Goal: Information Seeking & Learning: Learn about a topic

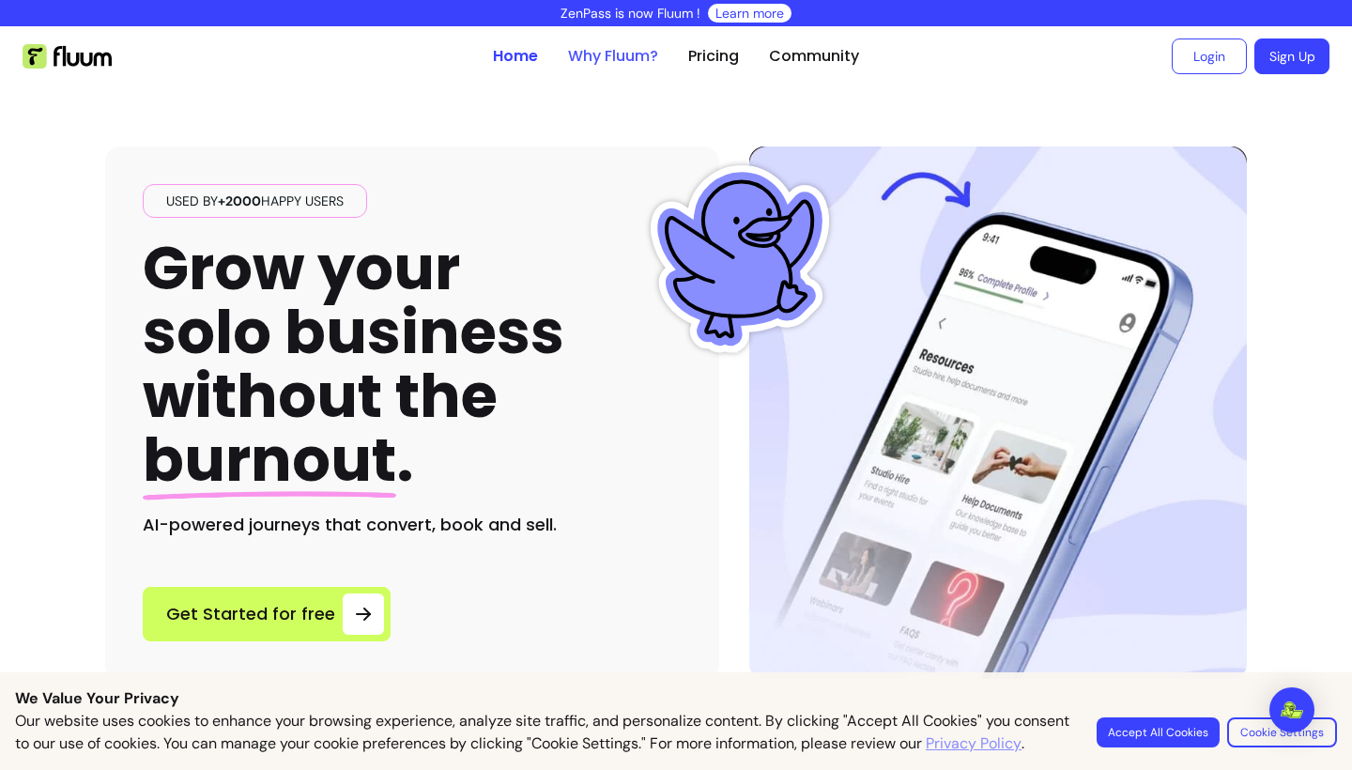
click at [584, 64] on link "Why Fluum?" at bounding box center [613, 56] width 90 height 23
click at [609, 57] on link "Why Fluum?" at bounding box center [613, 56] width 90 height 23
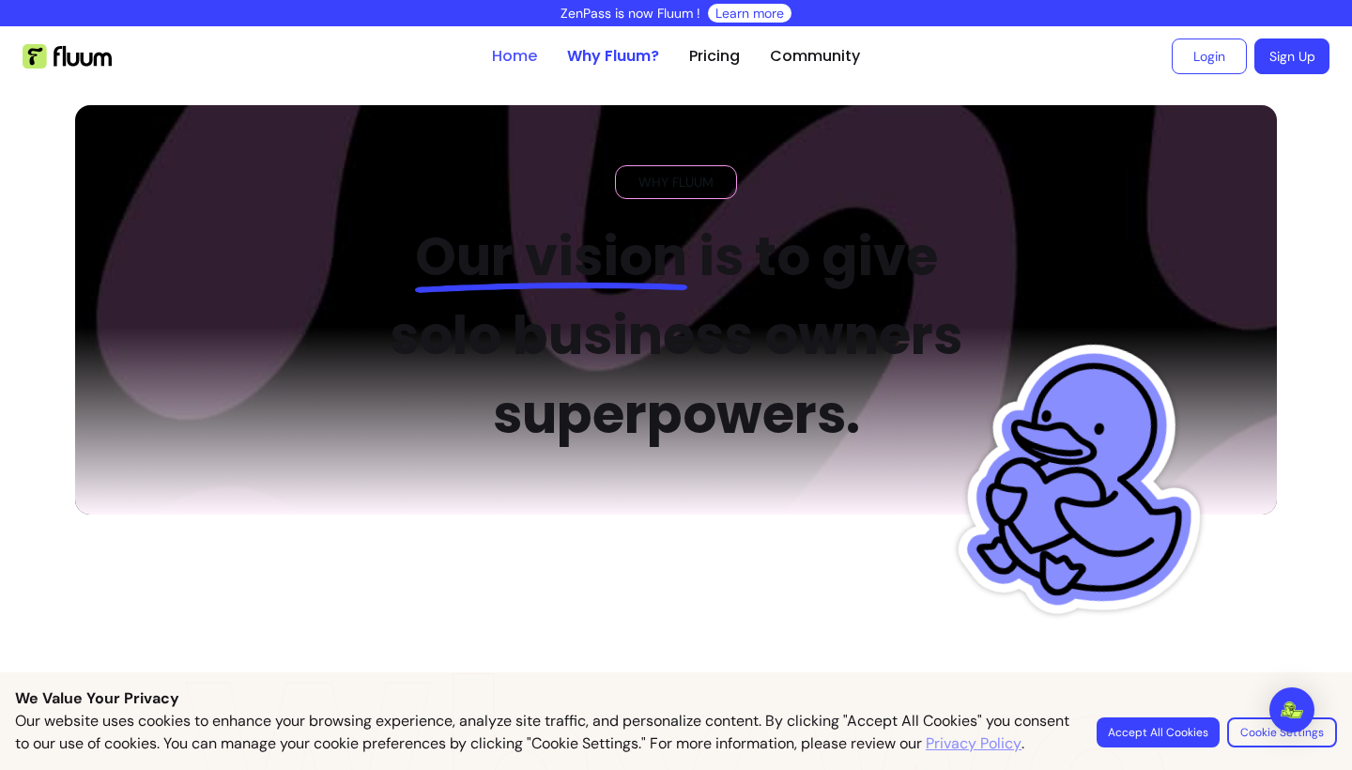
click at [504, 59] on link "Home" at bounding box center [514, 56] width 45 height 23
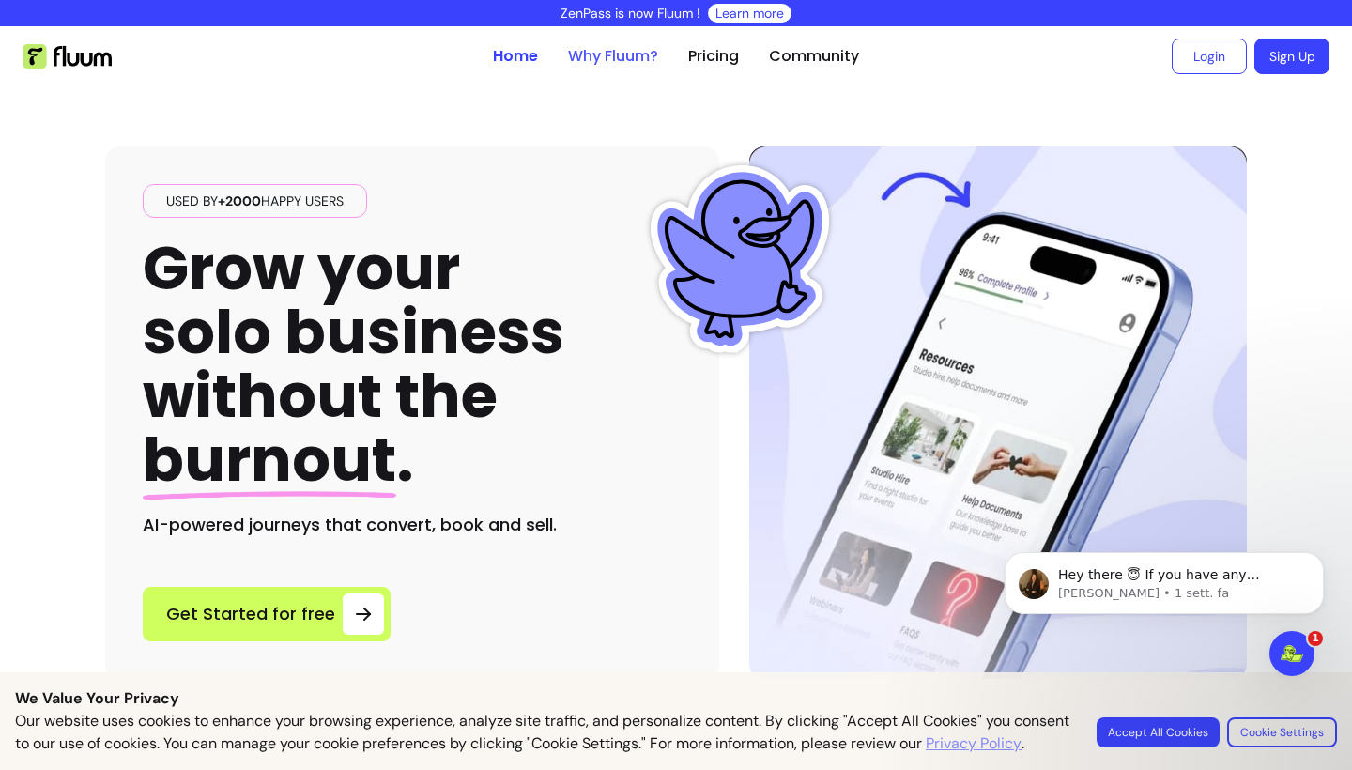
click at [598, 58] on link "Why Fluum?" at bounding box center [613, 56] width 90 height 23
